Goal: Task Accomplishment & Management: Complete application form

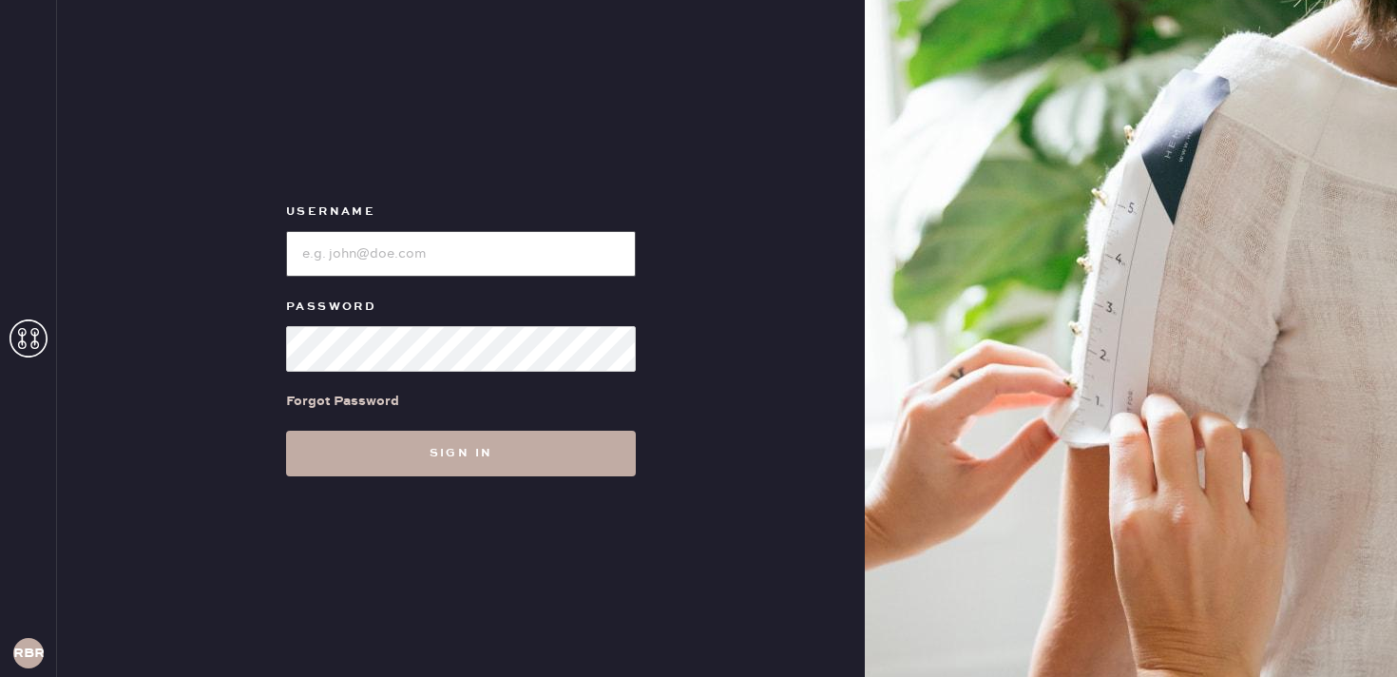
type input "reformationbethesdarow"
click at [496, 449] on button "Sign in" at bounding box center [461, 454] width 350 height 46
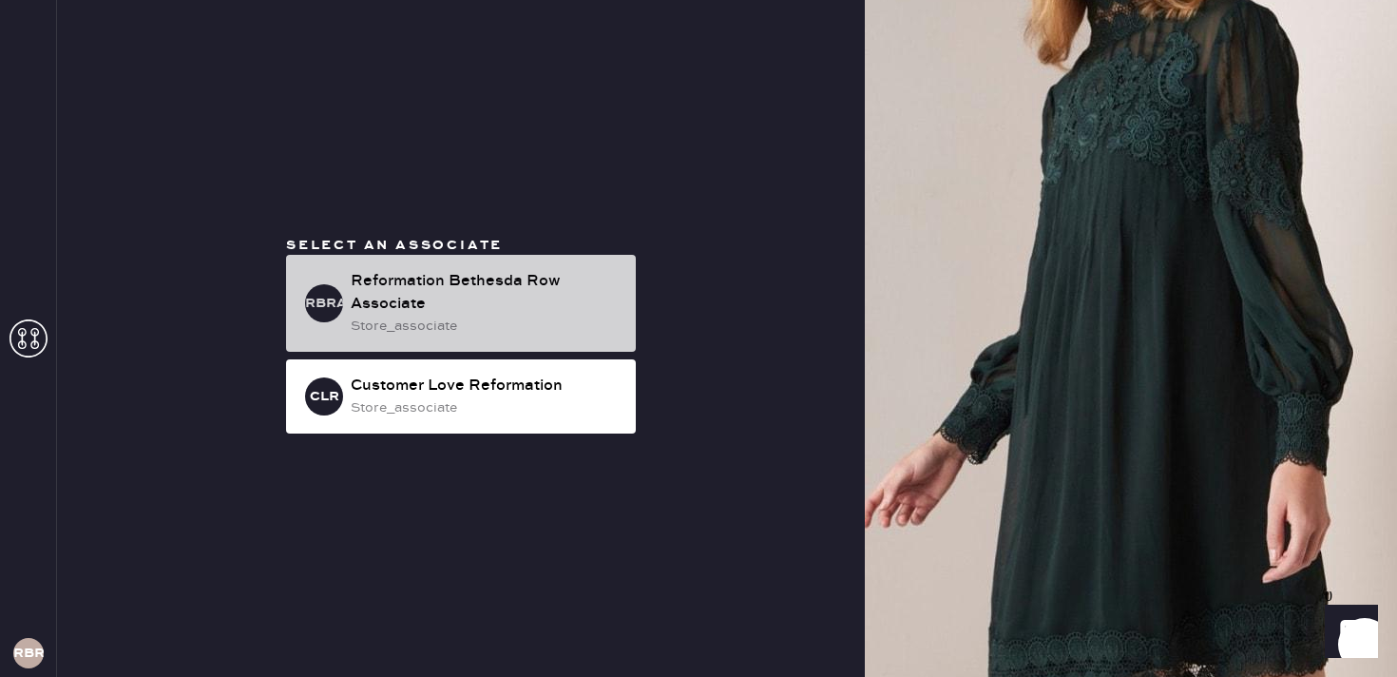
click at [451, 325] on div "store_associate" at bounding box center [486, 326] width 270 height 21
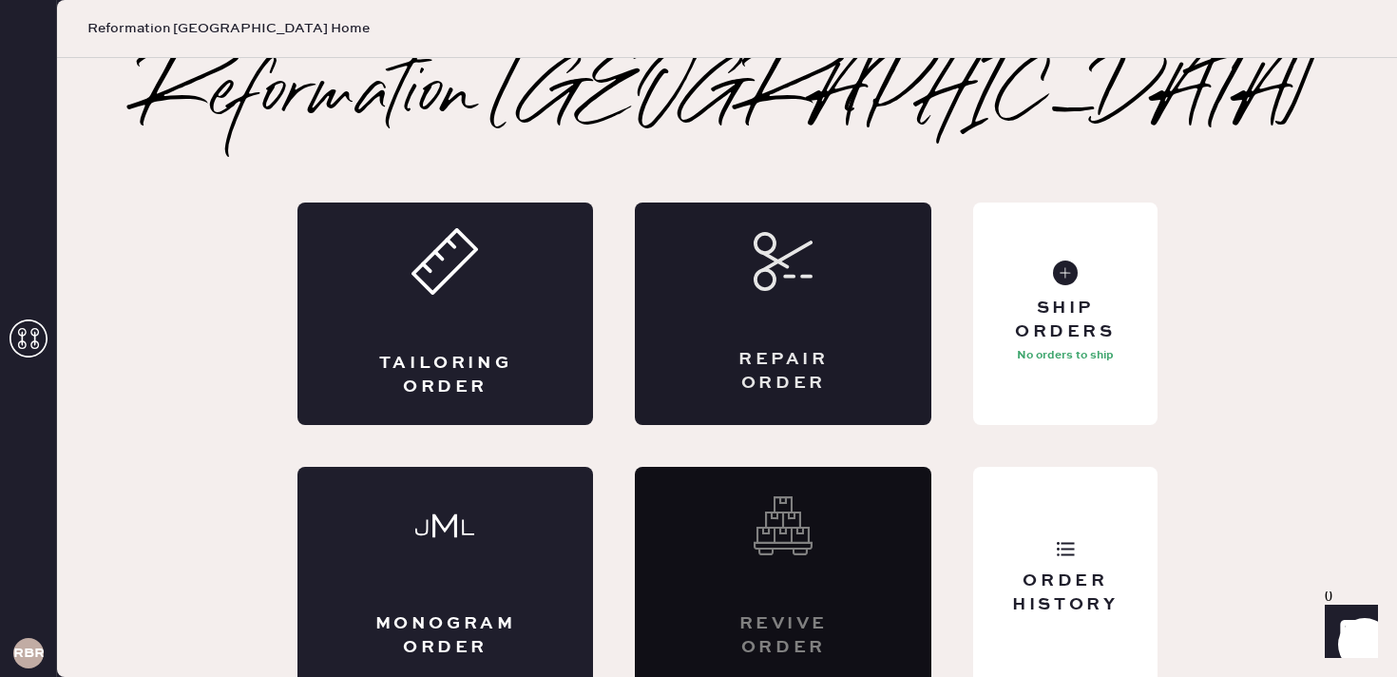
click at [737, 262] on div "Repair Order" at bounding box center [783, 313] width 297 height 222
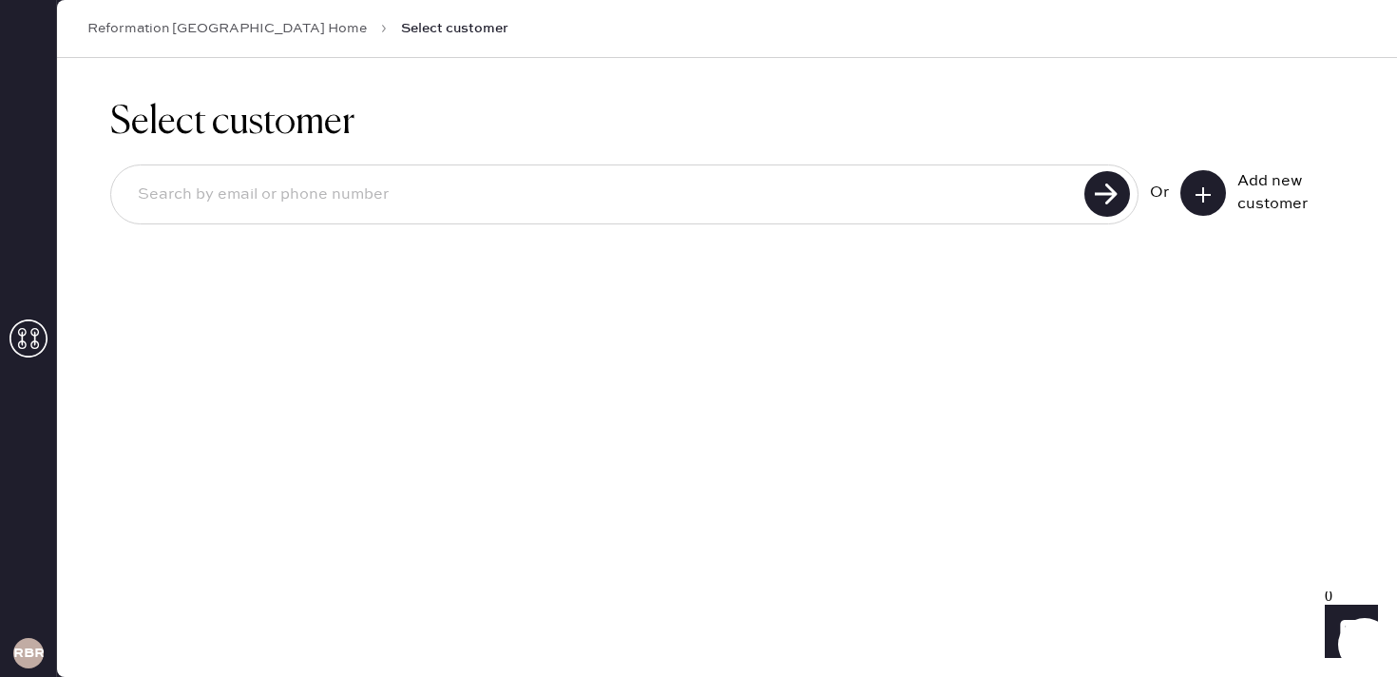
click at [250, 205] on input at bounding box center [601, 195] width 956 height 44
click at [1198, 194] on use at bounding box center [1203, 194] width 15 height 15
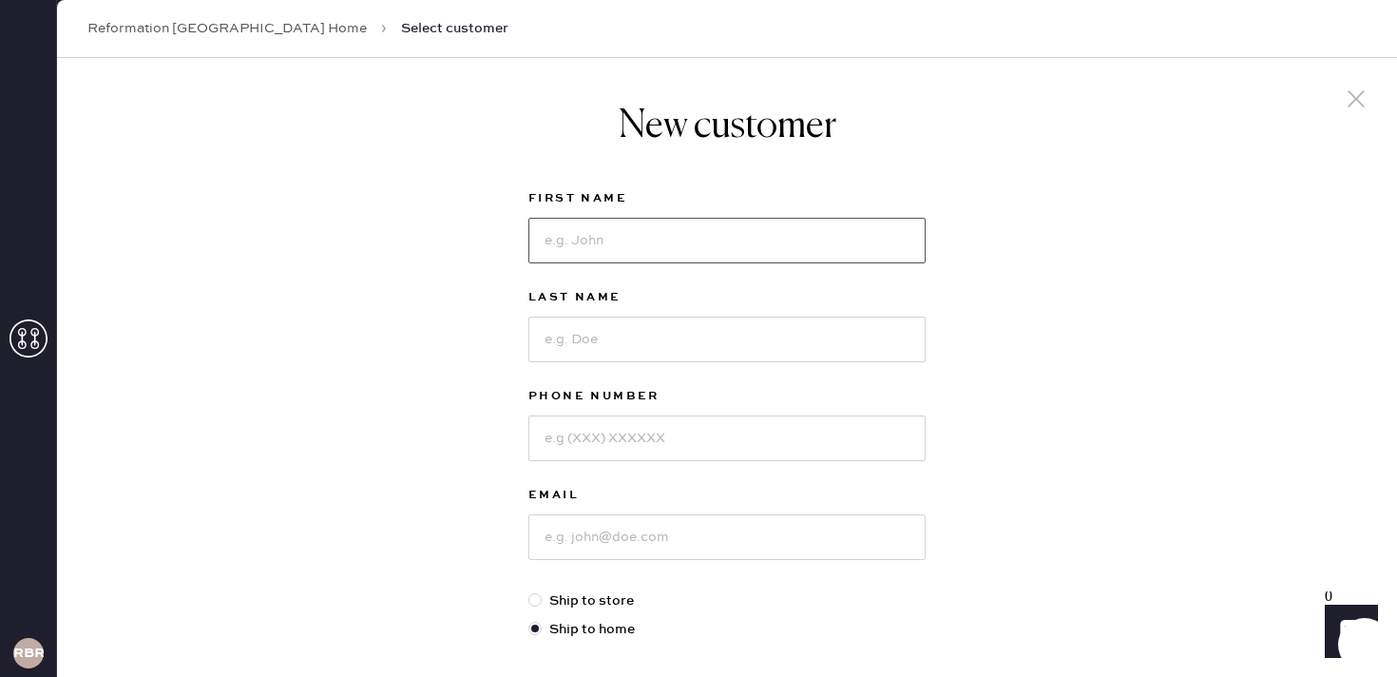
click at [581, 225] on input at bounding box center [726, 241] width 397 height 46
type input "[PERSON_NAME]"
click at [606, 350] on input at bounding box center [726, 340] width 397 height 46
type input "[PERSON_NAME]"
click at [661, 447] on input at bounding box center [726, 438] width 397 height 46
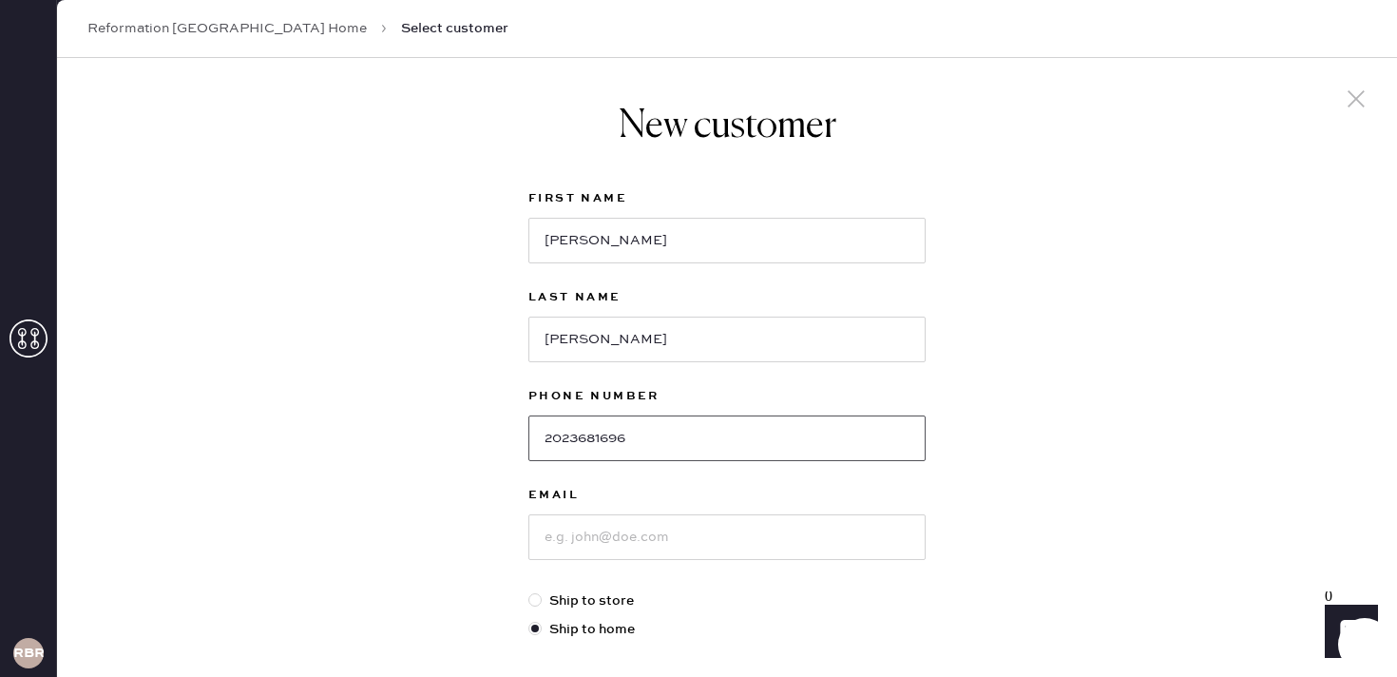
type input "2023681696"
click at [648, 555] on input at bounding box center [726, 537] width 397 height 46
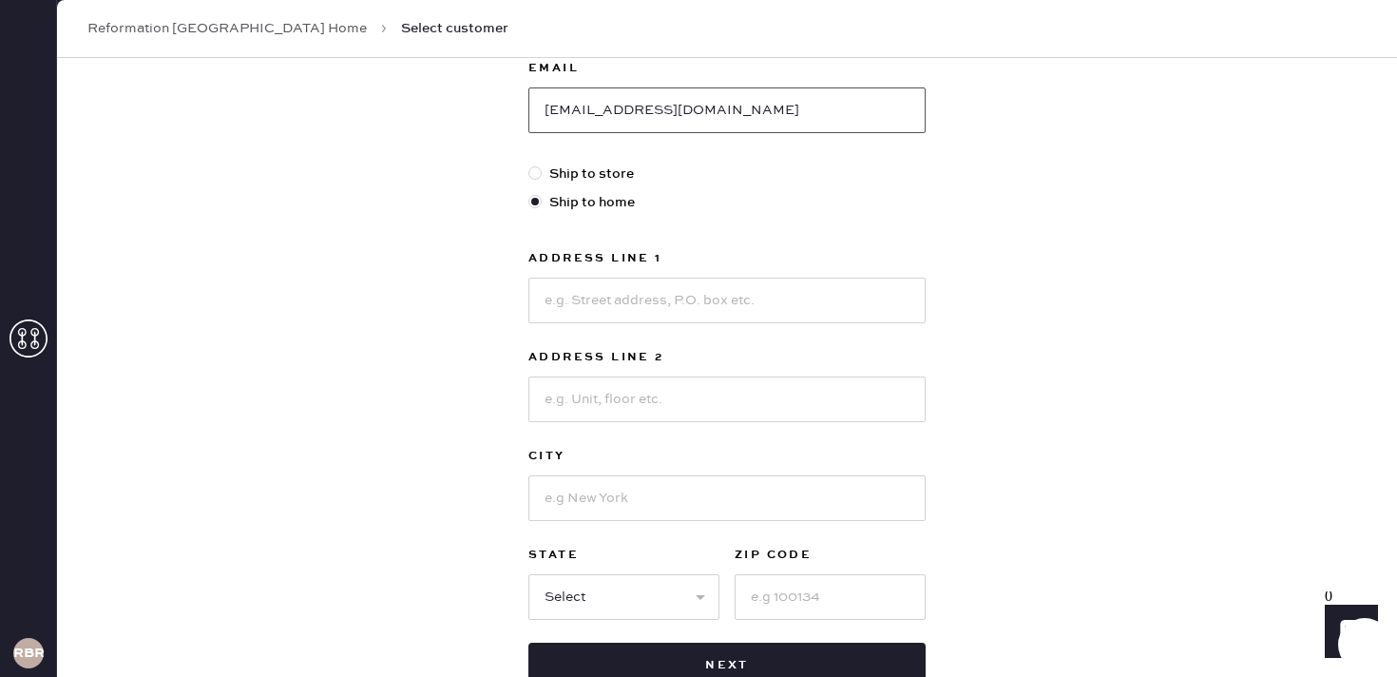
scroll to position [462, 0]
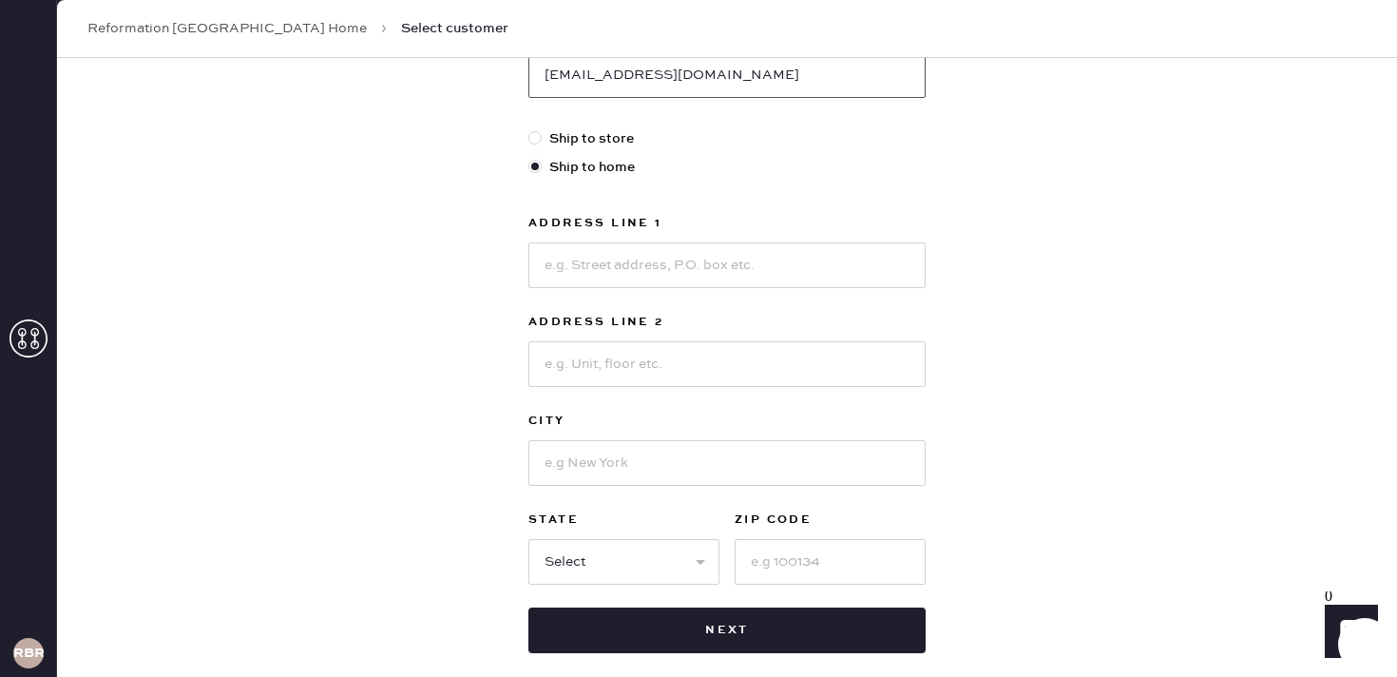
type input "[EMAIL_ADDRESS][DOMAIN_NAME]"
click at [707, 246] on input at bounding box center [726, 265] width 397 height 46
type input "[STREET_ADDRESS][PERSON_NAME]"
click at [623, 456] on input at bounding box center [726, 463] width 397 height 46
click at [603, 459] on input "North Patomac" at bounding box center [726, 463] width 397 height 46
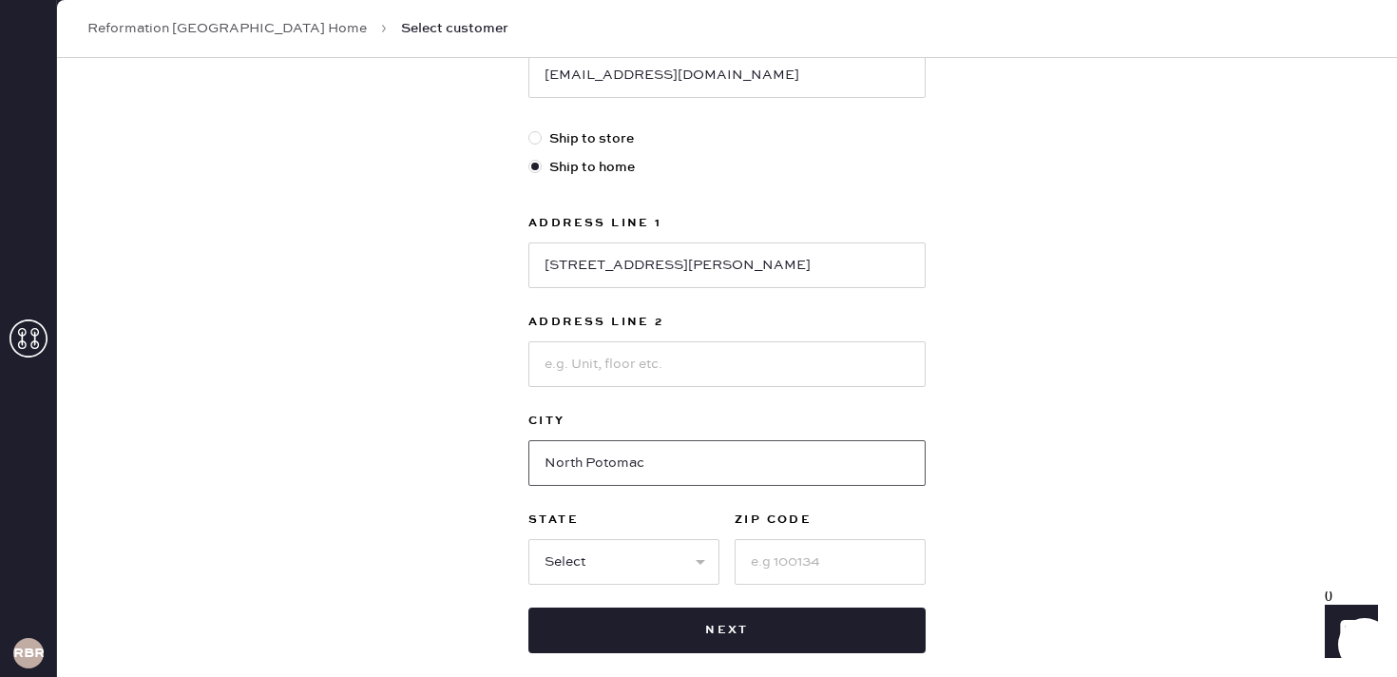
type input "North Potomac"
click at [644, 565] on select "Select AK AL AR AZ CA CO CT [GEOGRAPHIC_DATA] DE FL [GEOGRAPHIC_DATA] HI [GEOGR…" at bounding box center [623, 562] width 191 height 46
select select "MD"
click at [796, 548] on input at bounding box center [830, 562] width 191 height 46
type input "20878"
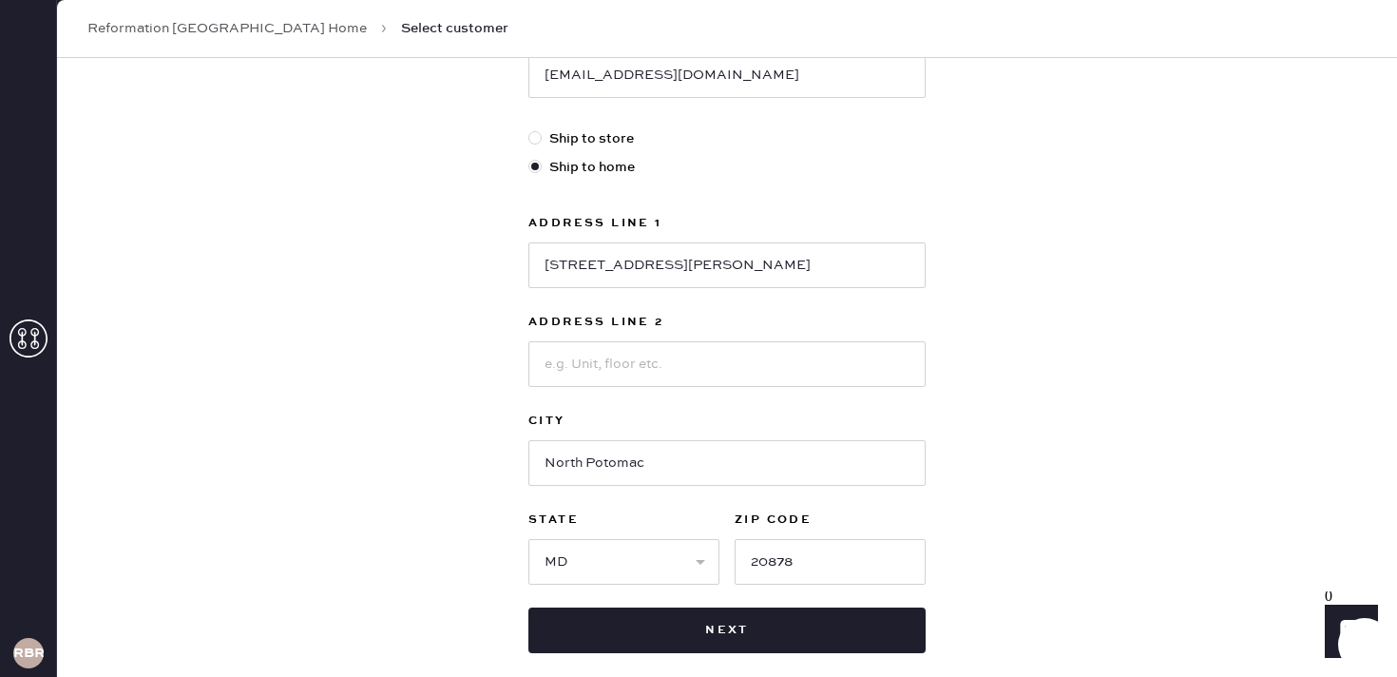
click at [1018, 439] on div "New customer First Name [PERSON_NAME] Last Name [PERSON_NAME] Phone Number [PHO…" at bounding box center [727, 185] width 1340 height 1179
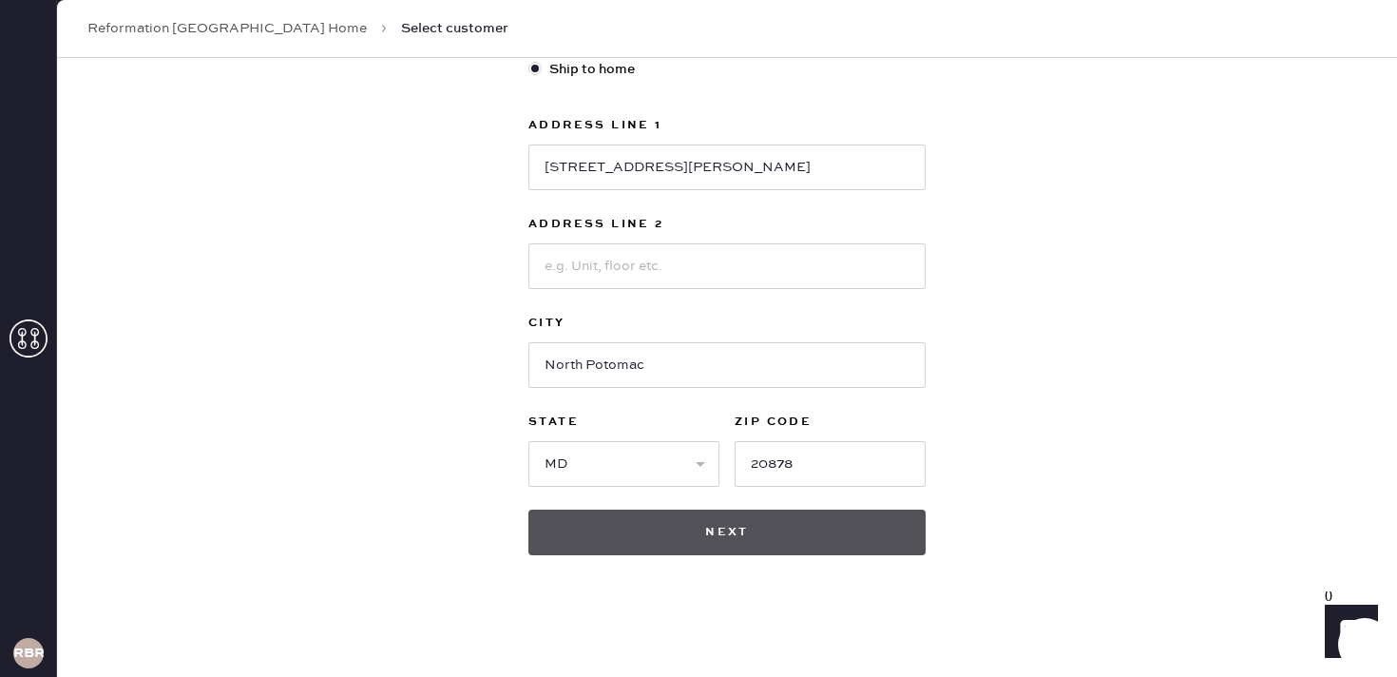
click at [781, 523] on button "Next" at bounding box center [726, 532] width 397 height 46
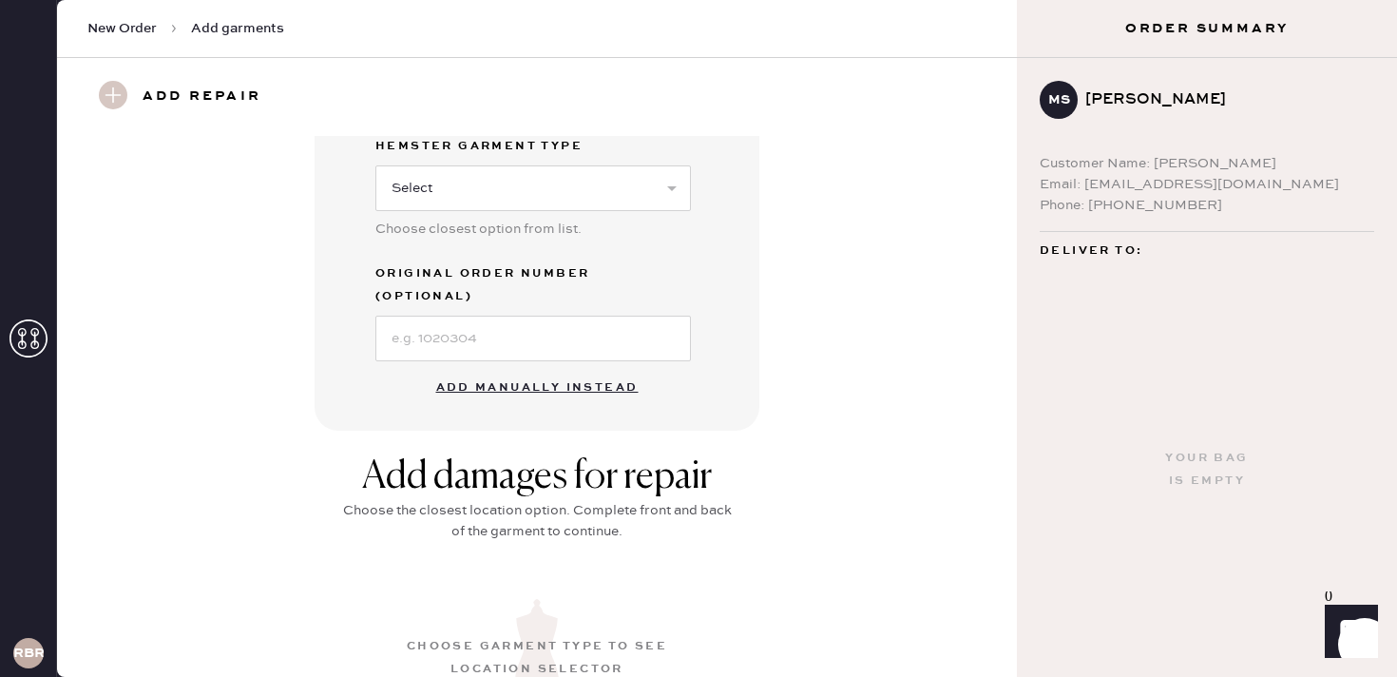
scroll to position [476, 0]
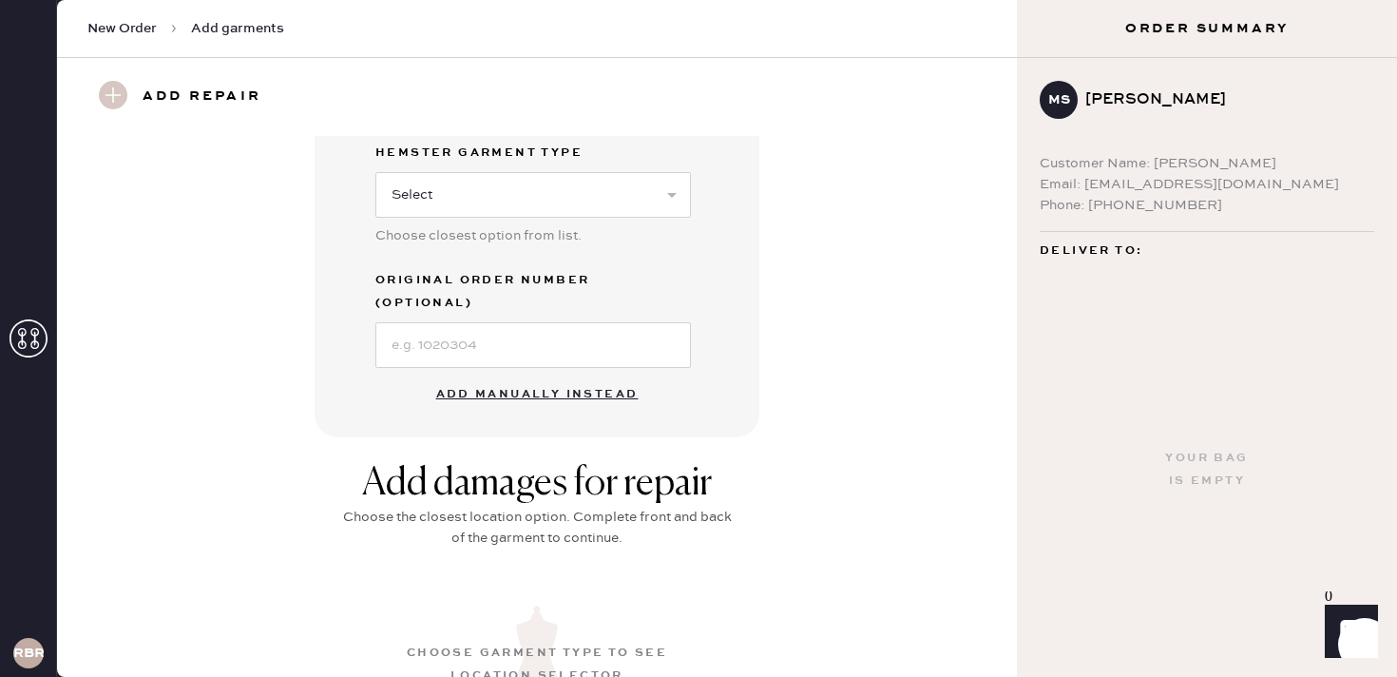
click at [530, 375] on button "Add manually instead" at bounding box center [537, 394] width 225 height 38
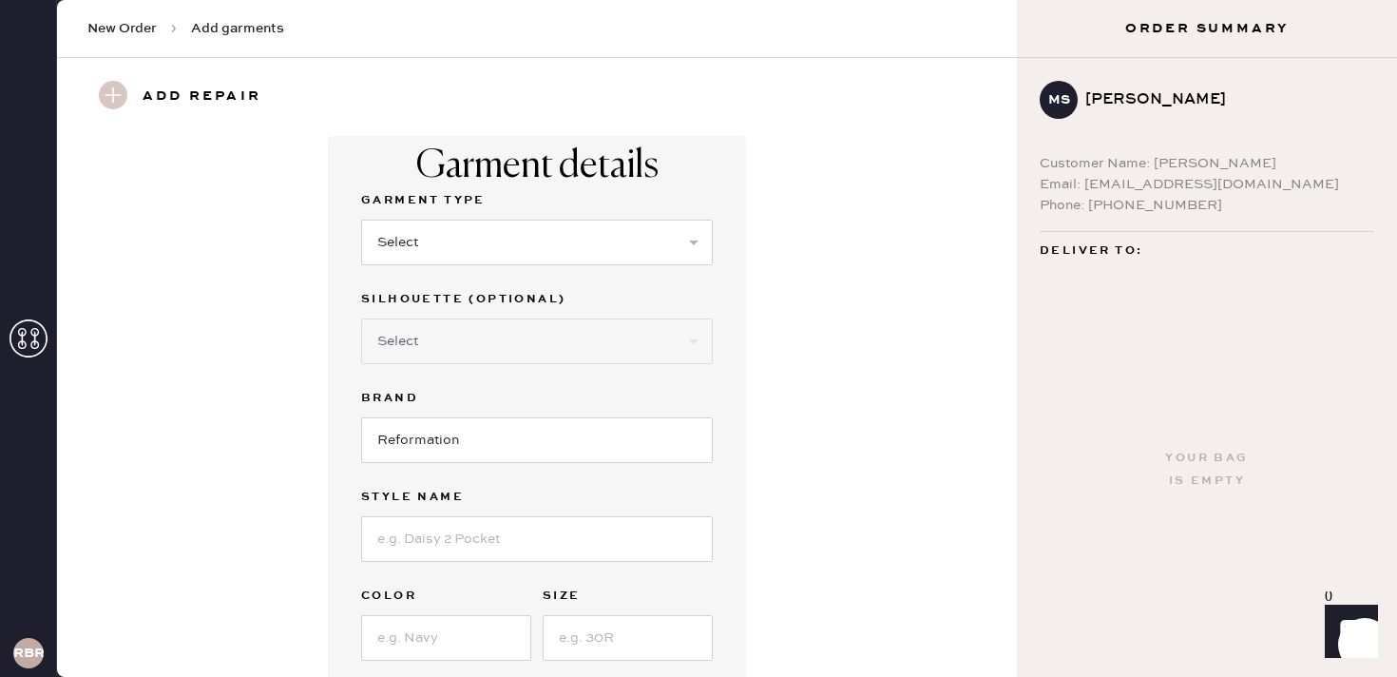
scroll to position [13, 0]
click at [516, 257] on select "Select Basic Skirt Jeans Leggings Pants Shorts Basic Sleeved Dress Basic Sleeve…" at bounding box center [537, 245] width 352 height 46
select select "4"
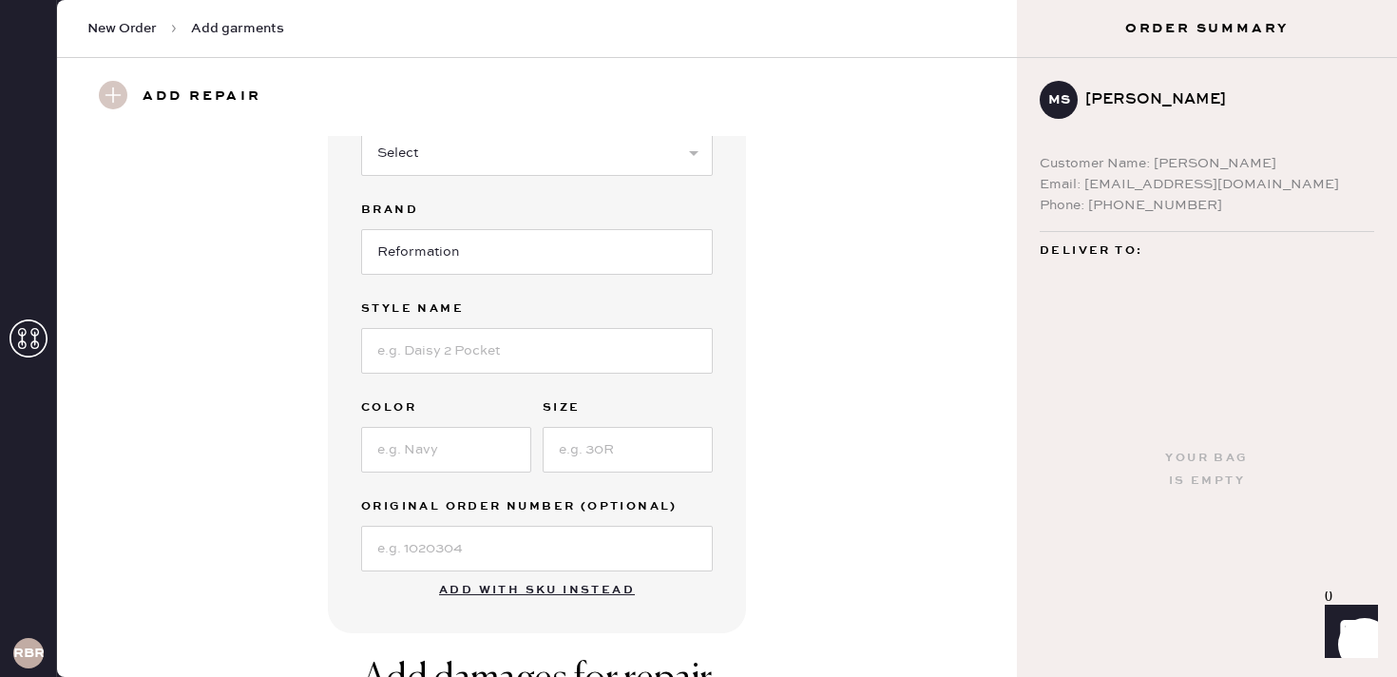
scroll to position [240, 0]
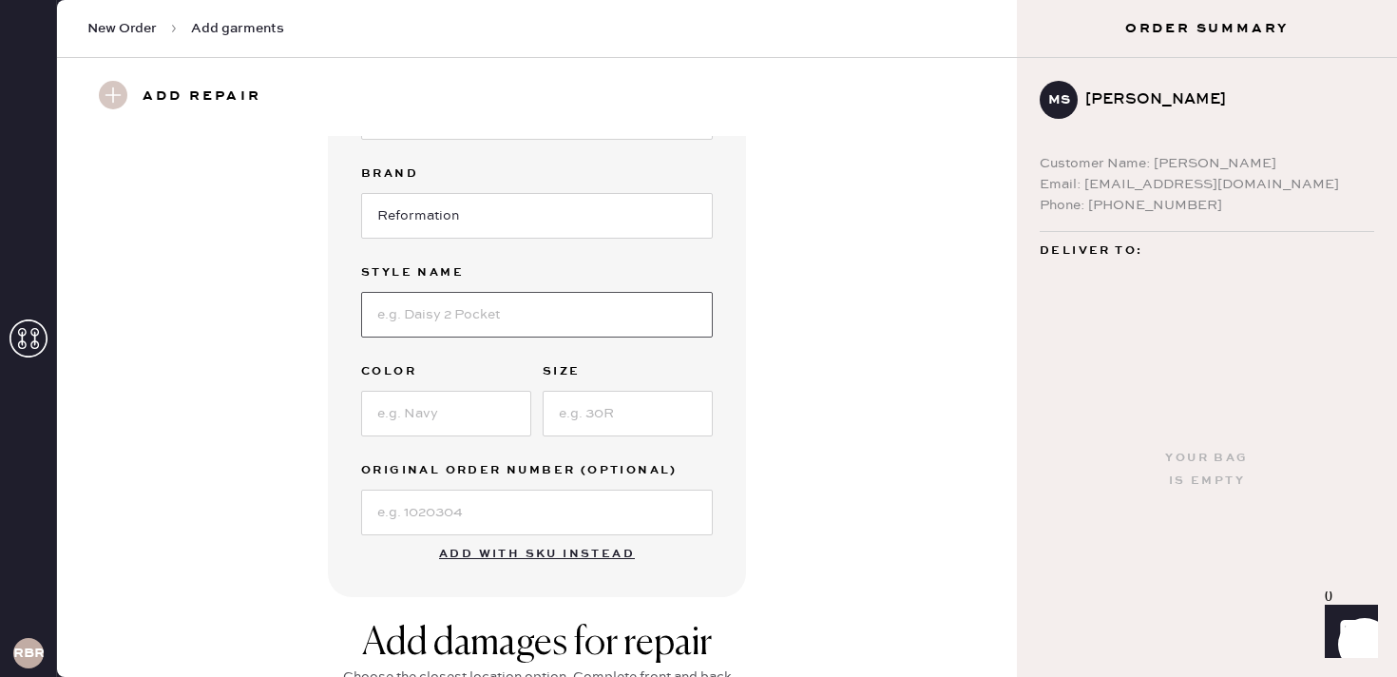
click at [461, 318] on input at bounding box center [537, 315] width 352 height 46
type input "Onlina Silk pant"
click at [426, 419] on input at bounding box center [446, 414] width 170 height 46
type input "Black"
click at [617, 413] on input at bounding box center [628, 414] width 170 height 46
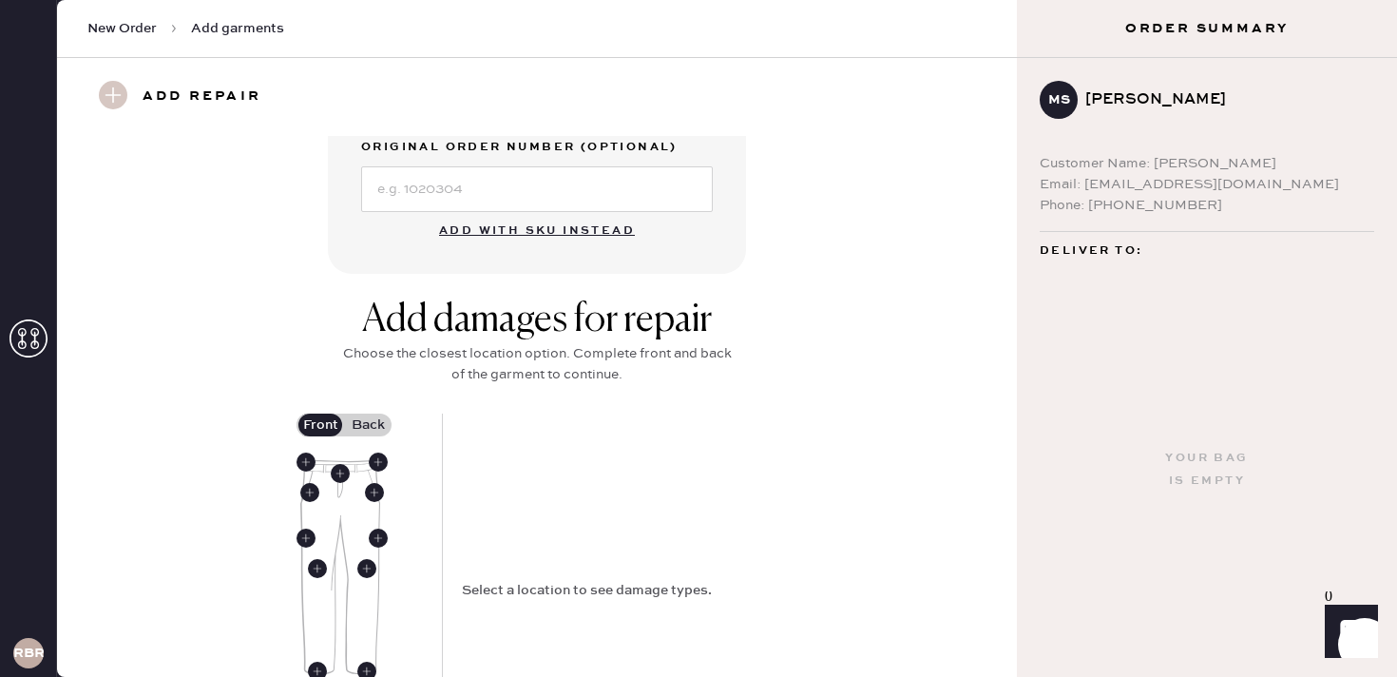
scroll to position [786, 0]
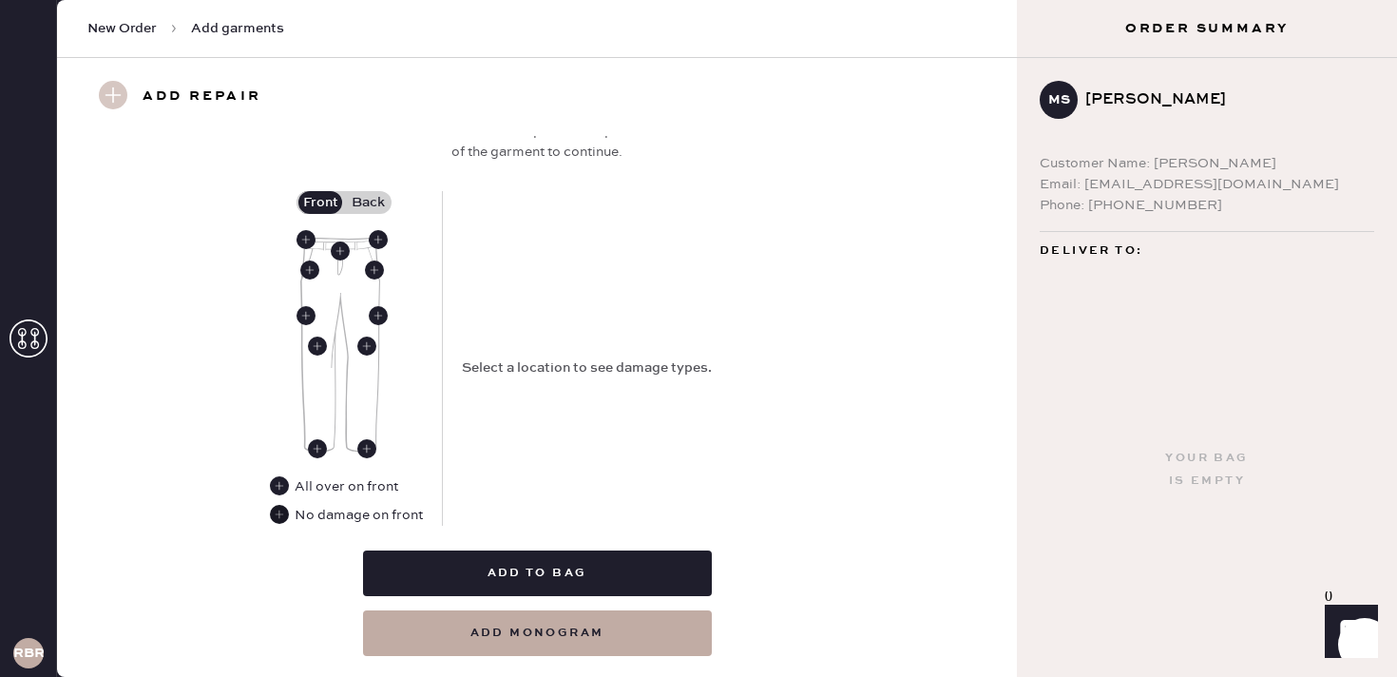
type input "SP"
click at [284, 520] on use at bounding box center [279, 514] width 19 height 19
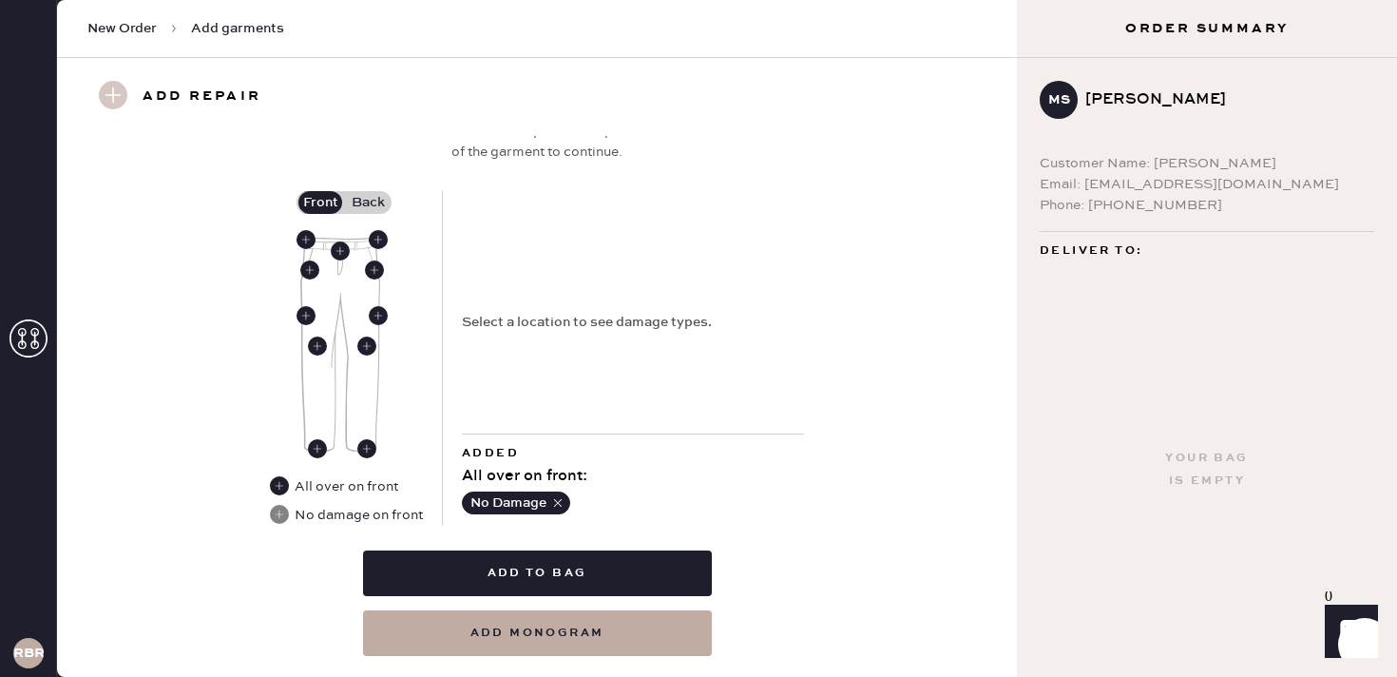
click at [364, 196] on label "Back" at bounding box center [368, 202] width 48 height 23
click at [368, 202] on input "Back" at bounding box center [368, 202] width 0 height 0
click at [342, 254] on use at bounding box center [340, 250] width 19 height 19
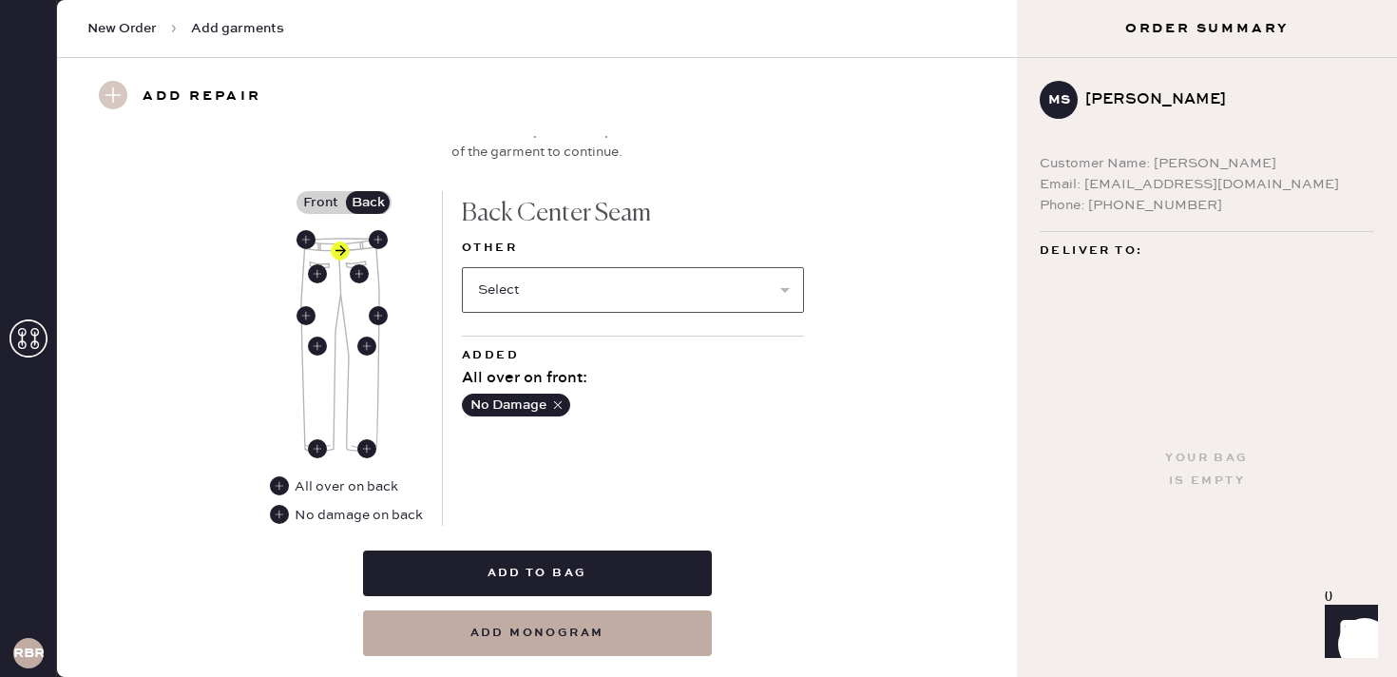
click at [587, 282] on select "Select Broken / Ripped Hem Broken Beads Broken Belt Loop Broken Button Broken E…" at bounding box center [633, 290] width 342 height 46
select select "1706"
select select
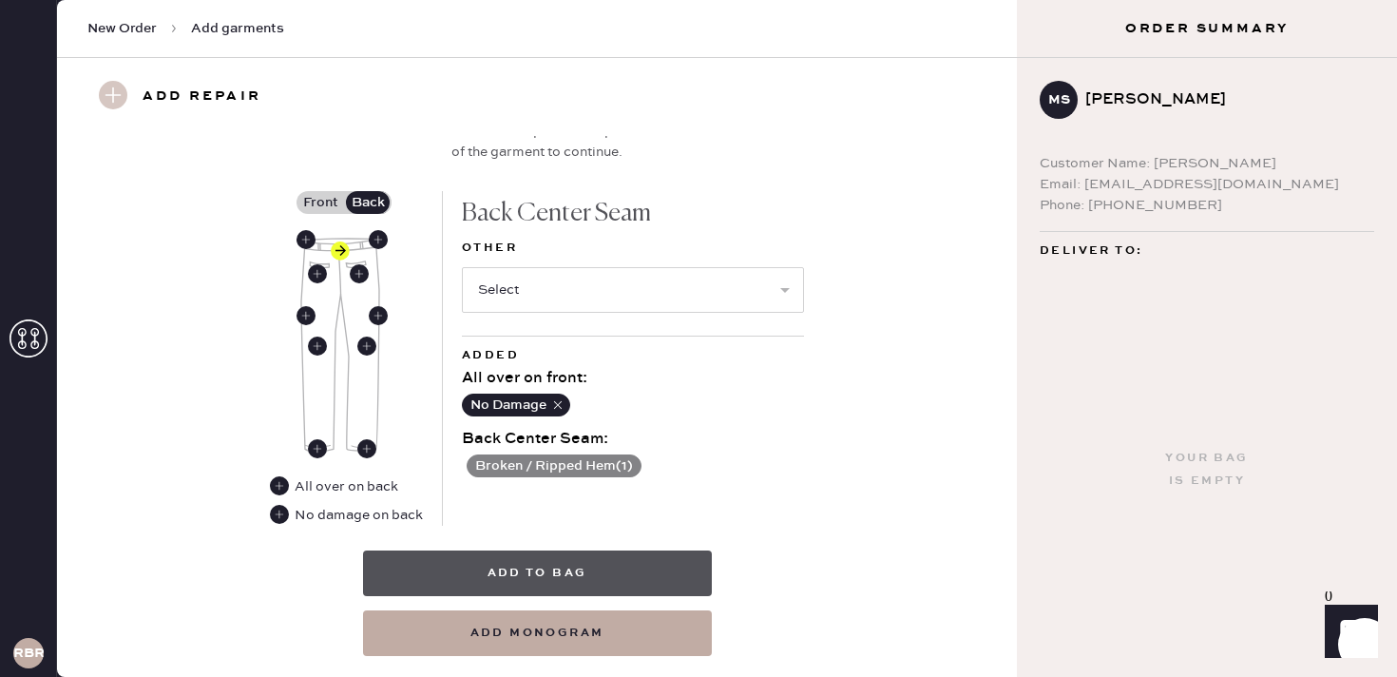
click at [593, 560] on button "Add to bag" at bounding box center [537, 573] width 349 height 46
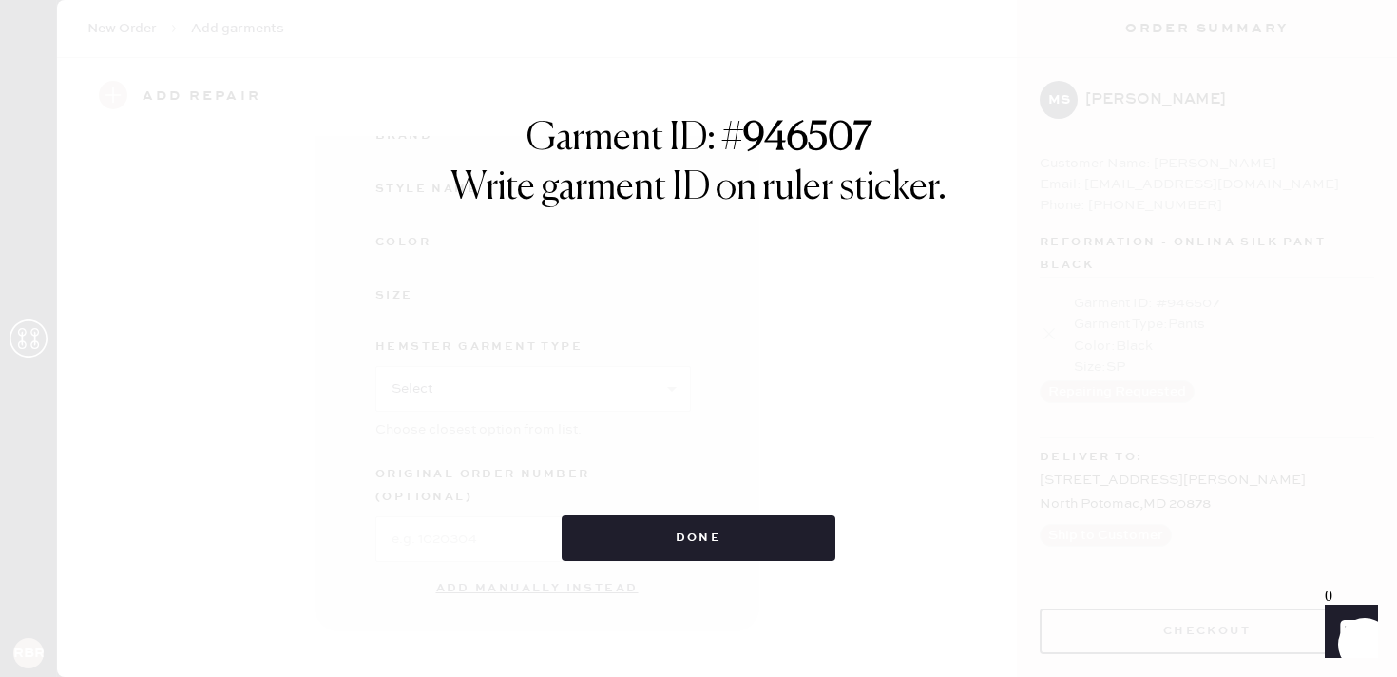
scroll to position [259, 0]
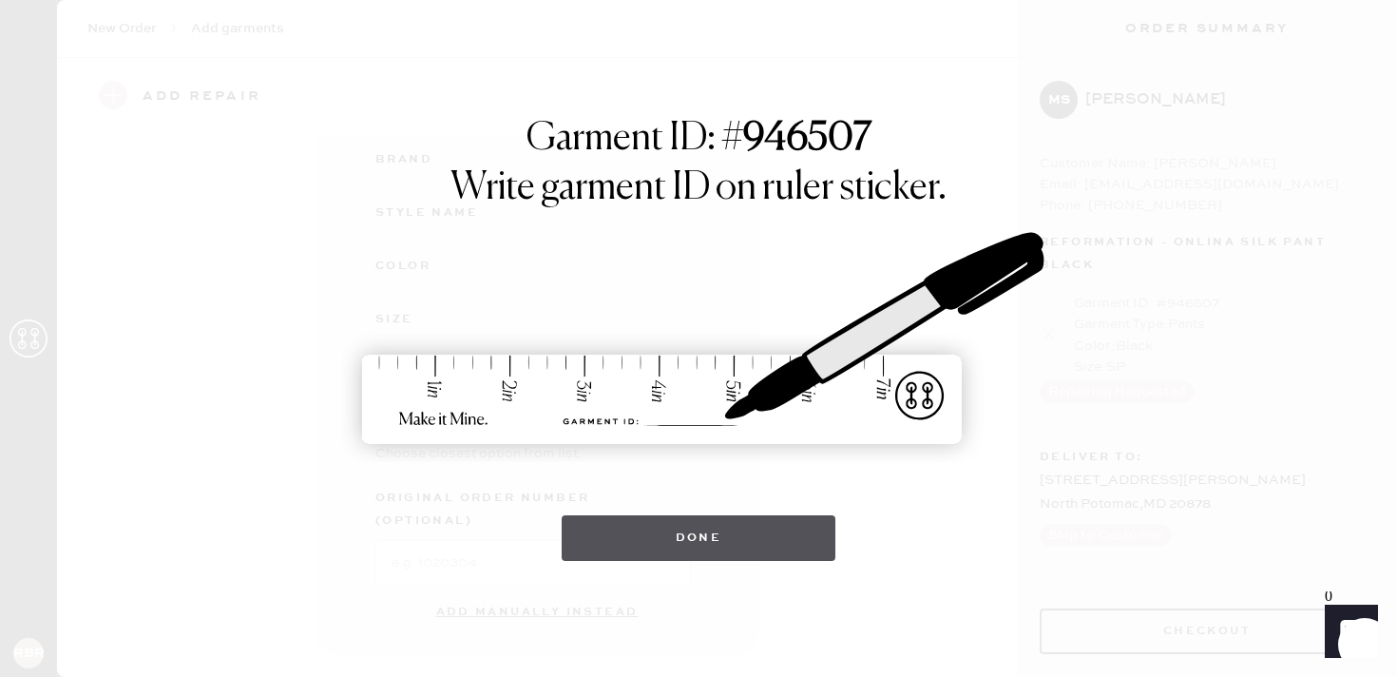
click at [703, 529] on button "Done" at bounding box center [699, 538] width 275 height 46
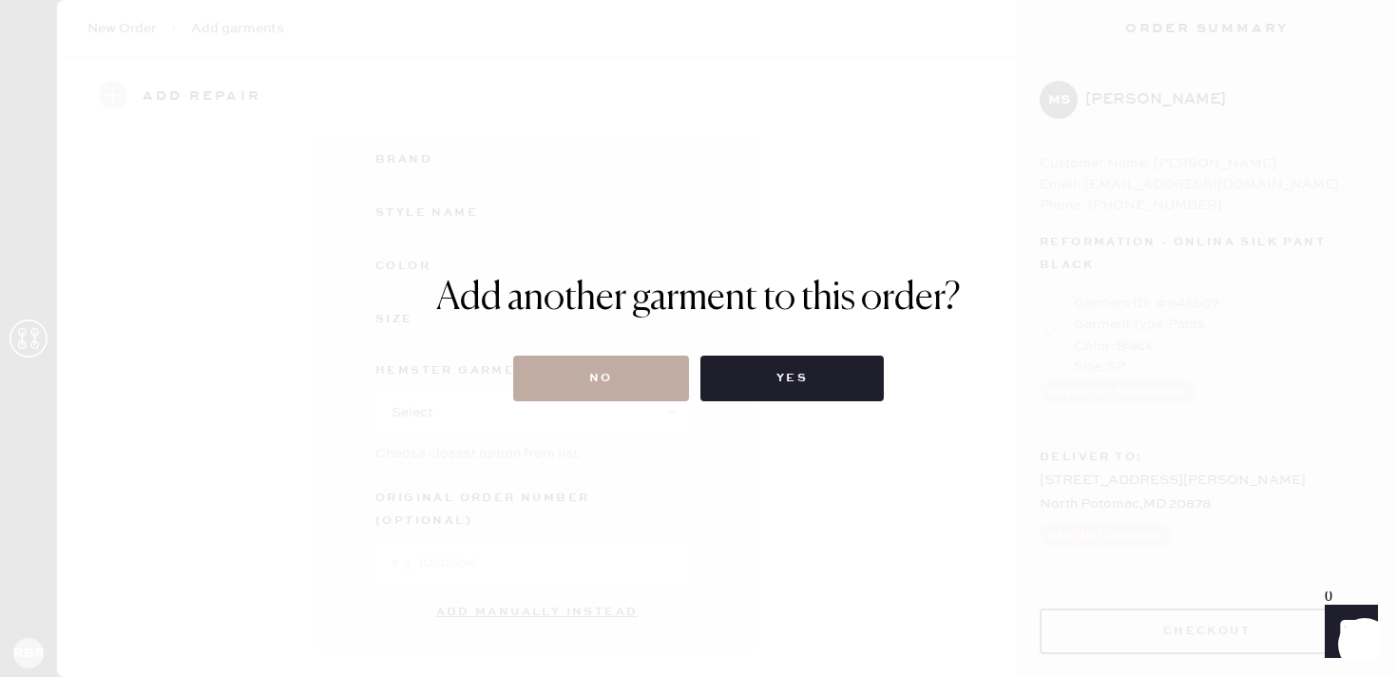
click at [644, 372] on button "No" at bounding box center [601, 378] width 176 height 46
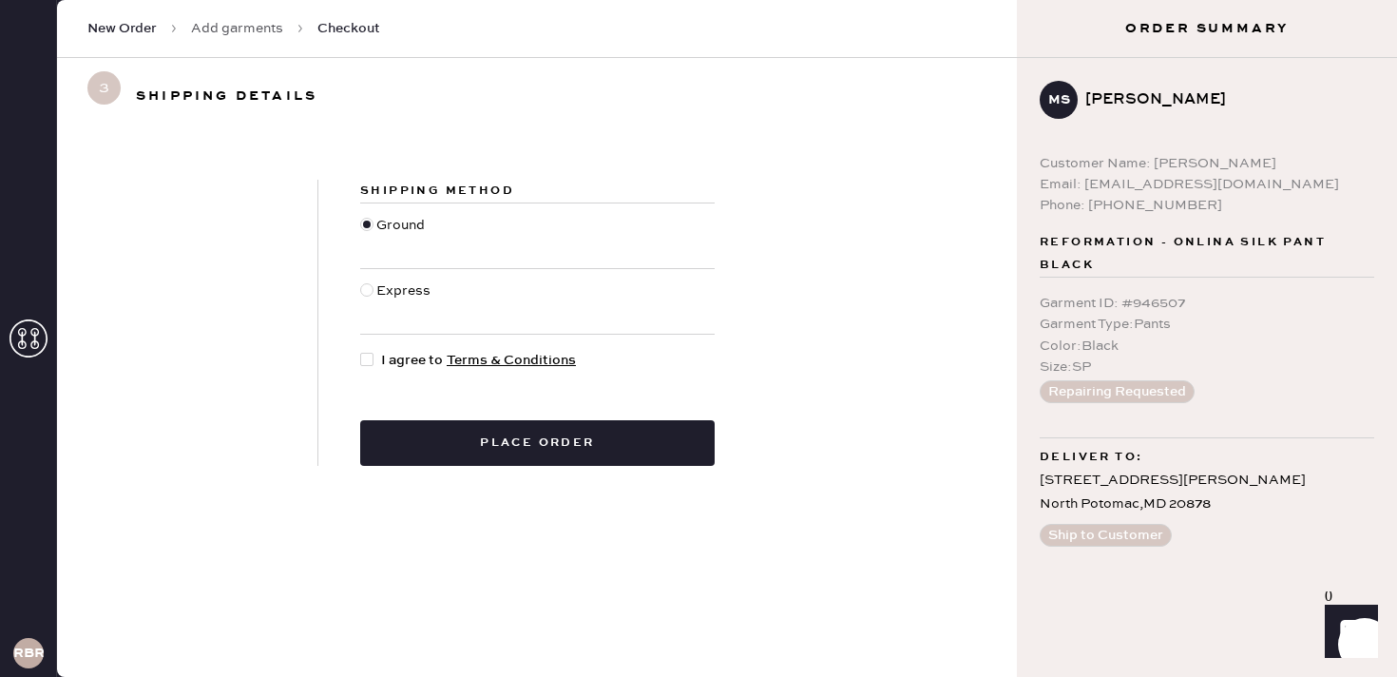
click at [371, 355] on div at bounding box center [366, 359] width 13 height 13
click at [361, 351] on input "I agree to Terms & Conditions" at bounding box center [360, 350] width 1 height 1
checkbox input "true"
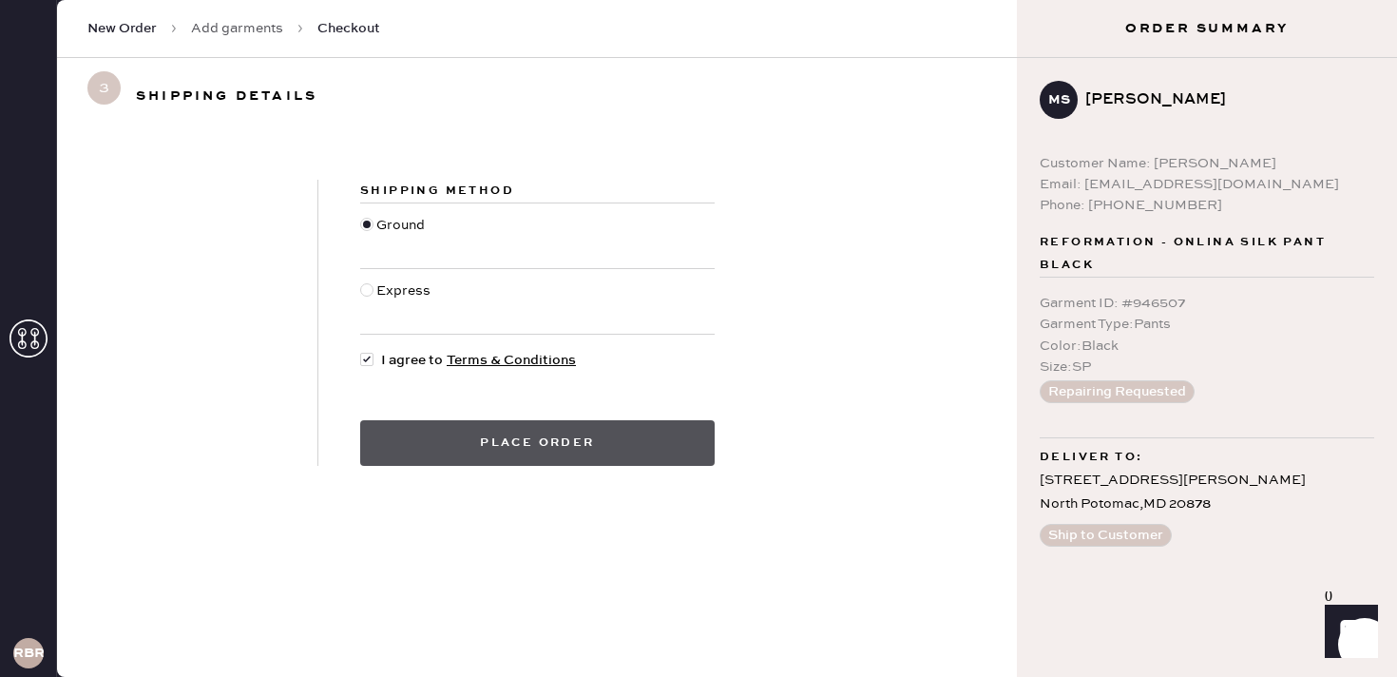
click at [541, 456] on button "Place order" at bounding box center [537, 443] width 355 height 46
